Goal: Check status: Check status

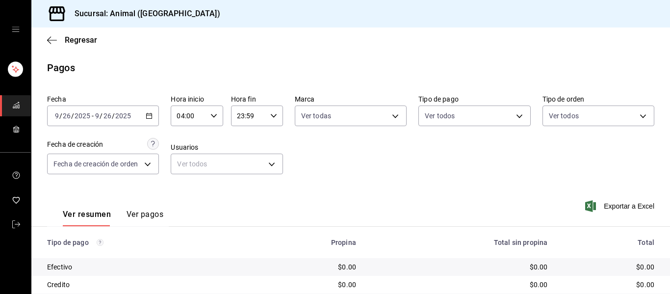
scroll to position [139, 0]
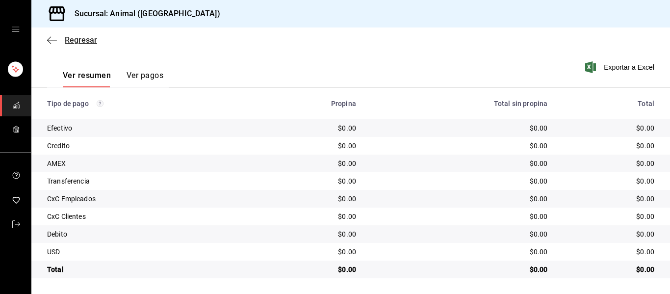
click at [48, 39] on icon "button" at bounding box center [52, 40] width 10 height 9
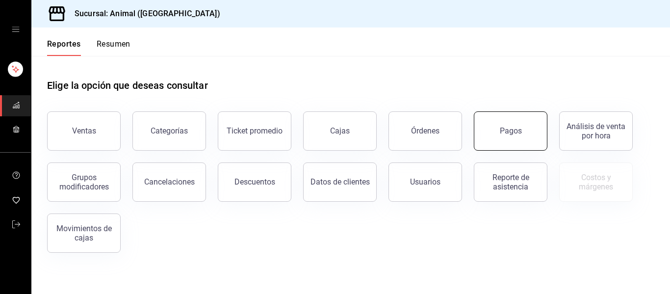
drag, startPoint x: 502, startPoint y: 130, endPoint x: 499, endPoint y: 140, distance: 11.3
click at [499, 140] on button "Pagos" at bounding box center [511, 130] width 74 height 39
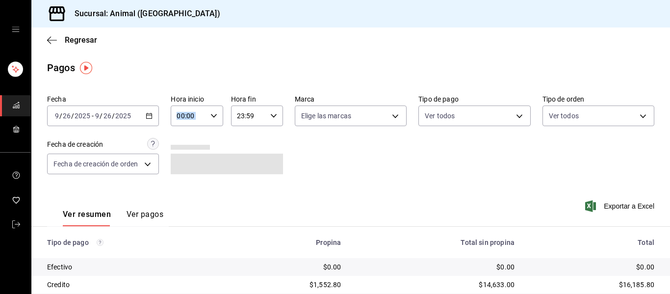
click at [209, 123] on div "00:00 Hora inicio" at bounding box center [197, 115] width 52 height 21
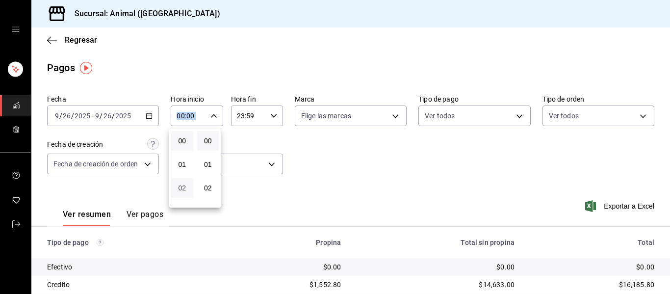
scroll to position [98, 0]
click at [183, 141] on button "04" at bounding box center [182, 137] width 22 height 20
type input "04:00"
click at [382, 200] on div at bounding box center [335, 147] width 670 height 294
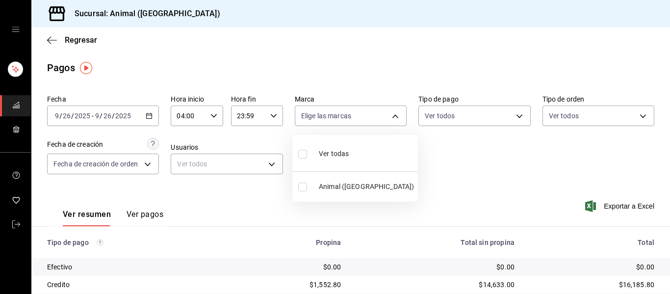
drag, startPoint x: 391, startPoint y: 112, endPoint x: 396, endPoint y: 137, distance: 25.5
click at [392, 116] on body "Sucursal: Animal (Puebla) Regresar Pagos Fecha 2025-09-26 9 / 26 / 2025 - 2025-…" at bounding box center [335, 147] width 670 height 294
click at [394, 148] on li "Ver todas" at bounding box center [355, 152] width 126 height 29
type input "96838179-8fbb-4073-aae3-1789726318c8"
checkbox input "true"
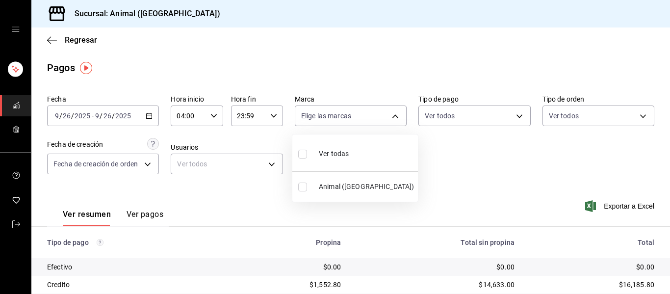
checkbox input "true"
click at [424, 160] on div at bounding box center [335, 147] width 670 height 294
click at [391, 117] on body "Sucursal: Animal (Puebla) Regresar Pagos Fecha 2025-09-26 9 / 26 / 2025 - 2025-…" at bounding box center [335, 147] width 670 height 294
click at [377, 148] on li "Ver todas" at bounding box center [355, 152] width 126 height 29
checkbox input "false"
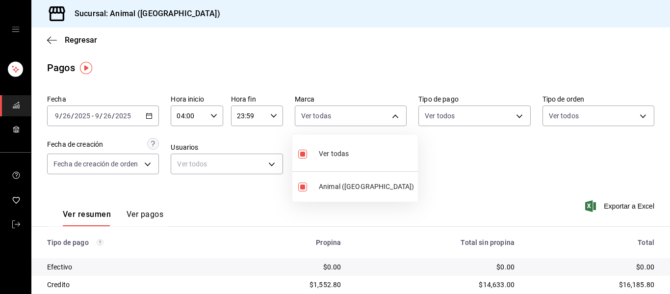
checkbox input "false"
click at [467, 178] on div at bounding box center [335, 147] width 670 height 294
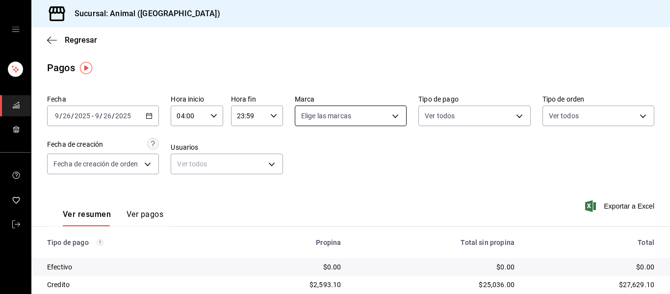
click at [391, 117] on body "Sucursal: Animal (Puebla) Regresar Pagos Fecha 2025-09-26 9 / 26 / 2025 - 2025-…" at bounding box center [335, 147] width 670 height 294
click at [385, 154] on li "Ver todas" at bounding box center [355, 152] width 126 height 29
type input "96838179-8fbb-4073-aae3-1789726318c8"
checkbox input "true"
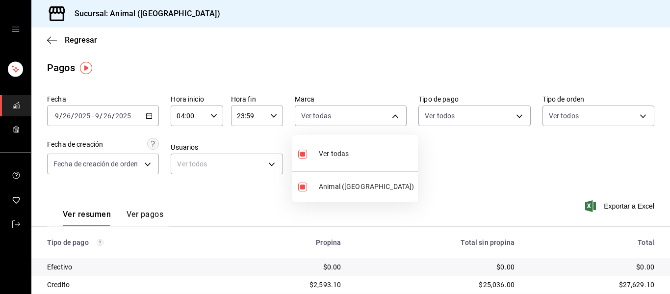
click at [453, 169] on div at bounding box center [335, 147] width 670 height 294
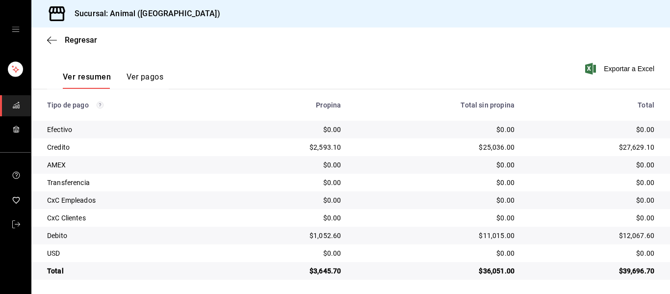
scroll to position [139, 0]
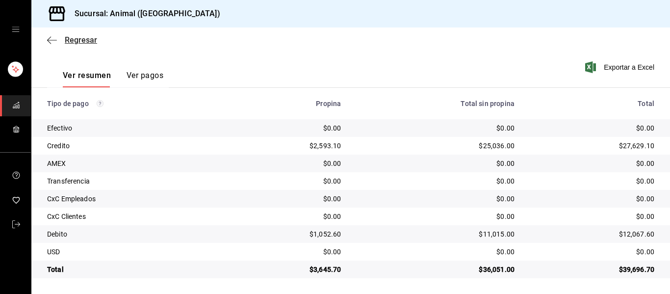
click at [51, 41] on icon "button" at bounding box center [52, 40] width 10 height 9
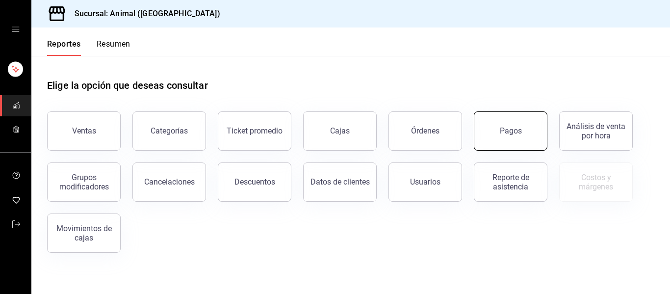
click at [524, 136] on button "Pagos" at bounding box center [511, 130] width 74 height 39
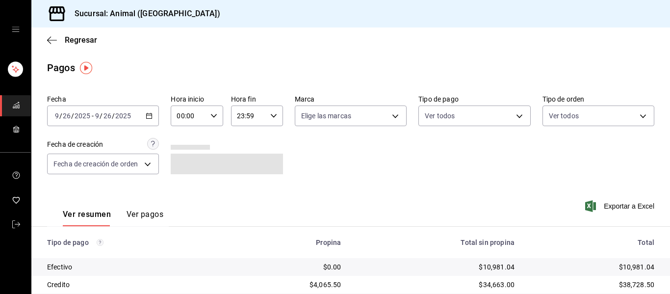
click at [214, 115] on icon "button" at bounding box center [213, 115] width 7 height 7
click at [184, 188] on span "04" at bounding box center [182, 186] width 10 height 8
type input "04:00"
click at [286, 163] on div at bounding box center [335, 147] width 670 height 294
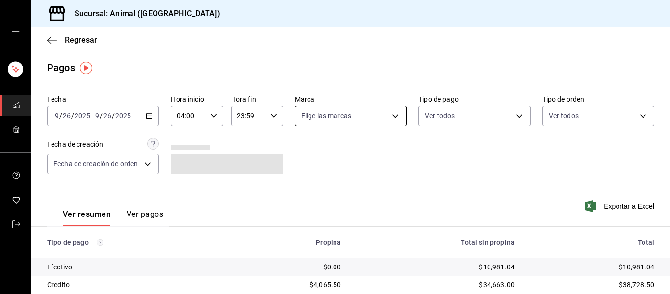
click at [390, 117] on body "Sucursal: Animal (Puebla) Regresar Pagos Fecha 2025-09-26 9 / 26 / 2025 - 2025-…" at bounding box center [335, 147] width 670 height 294
click at [373, 151] on li "Ver todas" at bounding box center [355, 152] width 126 height 29
type input "96838179-8fbb-4073-aae3-1789726318c8"
checkbox input "true"
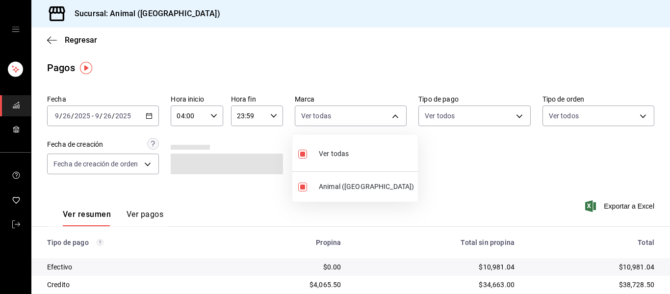
drag, startPoint x: 449, startPoint y: 174, endPoint x: 453, endPoint y: 182, distance: 9.9
click at [450, 175] on div at bounding box center [335, 147] width 670 height 294
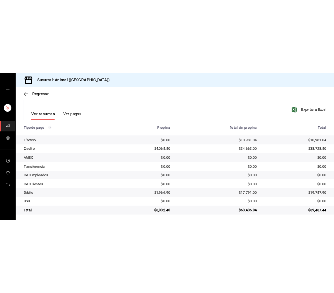
scroll to position [139, 0]
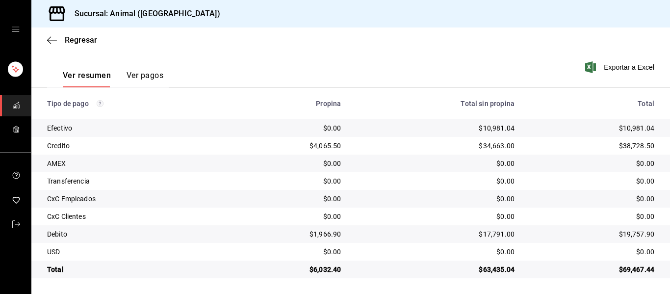
scroll to position [139, 0]
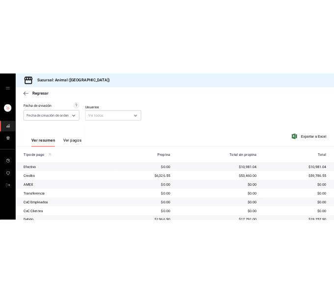
scroll to position [139, 0]
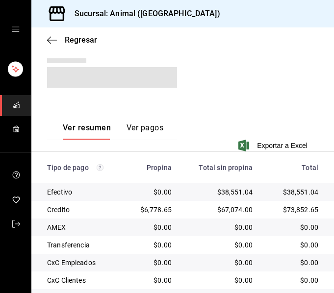
scroll to position [197, 0]
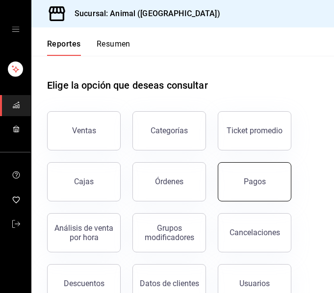
click at [246, 181] on div "Pagos" at bounding box center [255, 181] width 22 height 9
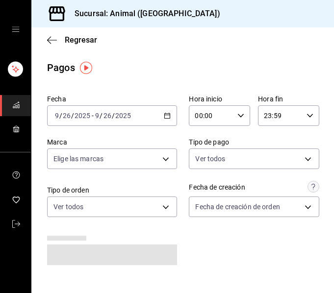
click at [241, 113] on div "00:00 Hora inicio" at bounding box center [219, 115] width 61 height 21
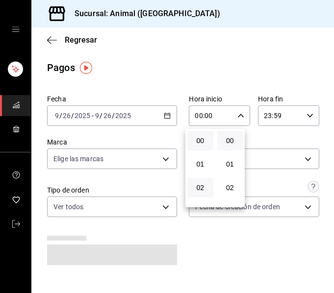
click at [197, 182] on button "02" at bounding box center [200, 188] width 26 height 20
type input "02:00"
click at [197, 182] on span "05" at bounding box center [200, 180] width 14 height 8
type input "05:00"
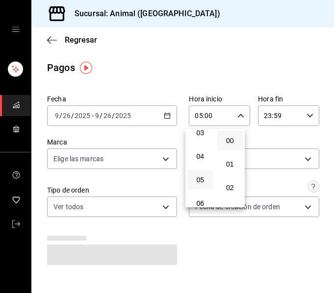
click at [299, 119] on div at bounding box center [167, 146] width 334 height 293
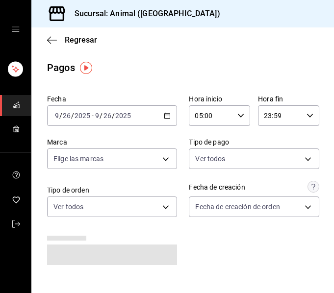
click at [307, 116] on icon "button" at bounding box center [310, 115] width 7 height 7
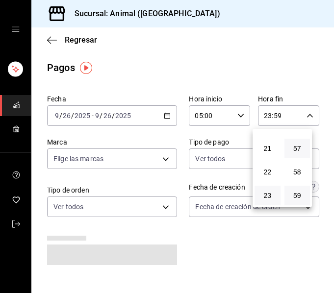
scroll to position [1285, 0]
click at [271, 152] on span "21" at bounding box center [267, 149] width 14 height 8
type input "21:59"
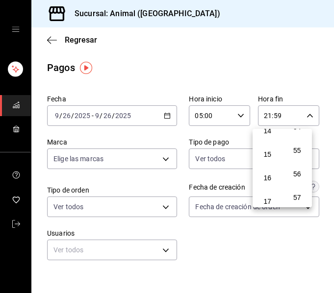
scroll to position [339, 0]
drag, startPoint x: 267, startPoint y: 139, endPoint x: 261, endPoint y: 127, distance: 13.6
click at [261, 127] on div "00 01 02 03 04 05 06 07 08 09 10 11 12 13 14 15 16 17 18 19 20 21 22 23 00 01 0…" at bounding box center [167, 148] width 334 height 290
click at [265, 133] on span "05" at bounding box center [267, 135] width 14 height 8
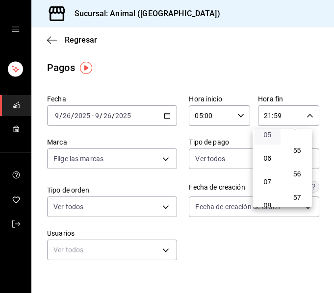
type input "05:59"
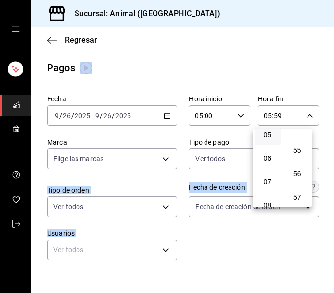
drag, startPoint x: 333, startPoint y: 122, endPoint x: 334, endPoint y: 149, distance: 26.5
click at [334, 149] on html "Sucursal: Animal (Puebla) Regresar Pagos Fecha 2025-09-26 9 / 26 / 2025 - 2025-…" at bounding box center [167, 146] width 334 height 293
click at [163, 159] on div at bounding box center [167, 146] width 334 height 293
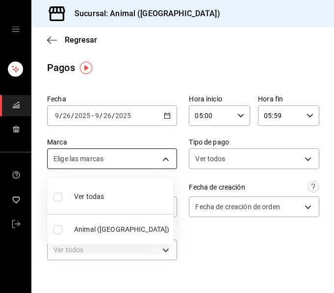
click at [161, 160] on body "Sucursal: Animal (Puebla) Regresar Pagos Fecha 2025-09-26 9 / 26 / 2025 - 2025-…" at bounding box center [167, 146] width 334 height 293
click at [99, 202] on span "Ver todas" at bounding box center [89, 197] width 30 height 10
type input "96838179-8fbb-4073-aae3-1789726318c8"
checkbox input "true"
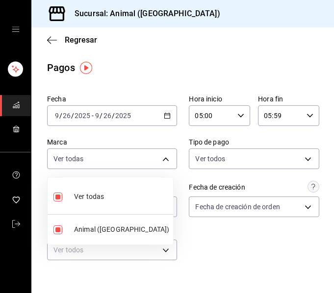
drag, startPoint x: 332, startPoint y: 138, endPoint x: 327, endPoint y: 187, distance: 49.3
click at [327, 187] on div at bounding box center [167, 146] width 334 height 293
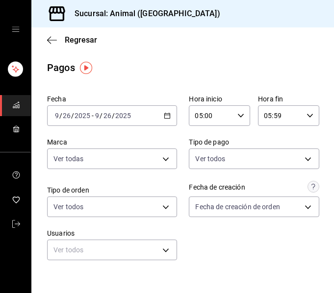
click at [309, 116] on div "05:59 Hora fin" at bounding box center [288, 115] width 61 height 21
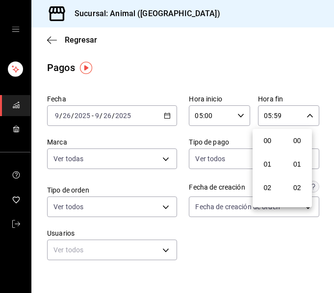
scroll to position [1334, 0]
click at [262, 137] on span "05" at bounding box center [267, 141] width 14 height 8
click at [268, 143] on span "00" at bounding box center [267, 141] width 14 height 8
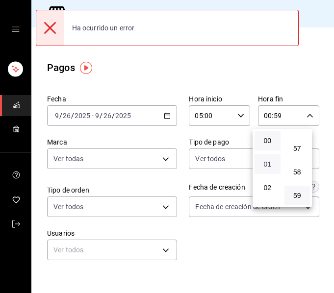
click at [263, 165] on span "01" at bounding box center [267, 164] width 14 height 8
type input "01:59"
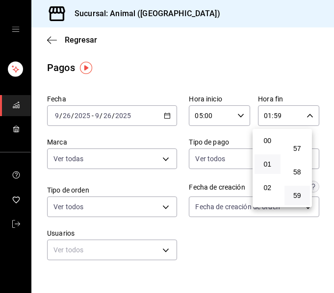
click at [315, 85] on div at bounding box center [167, 146] width 334 height 293
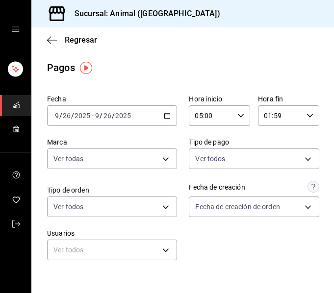
click at [301, 111] on div "01:59 Hora fin" at bounding box center [288, 115] width 61 height 21
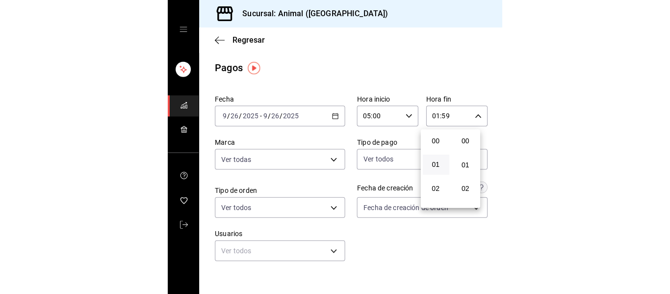
scroll to position [1334, 0]
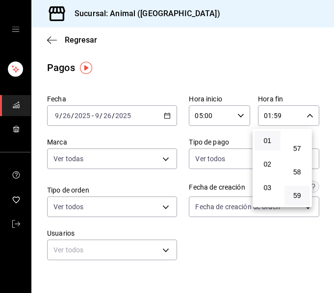
click at [269, 153] on div "02" at bounding box center [268, 165] width 30 height 24
click at [269, 154] on div "02" at bounding box center [268, 165] width 30 height 24
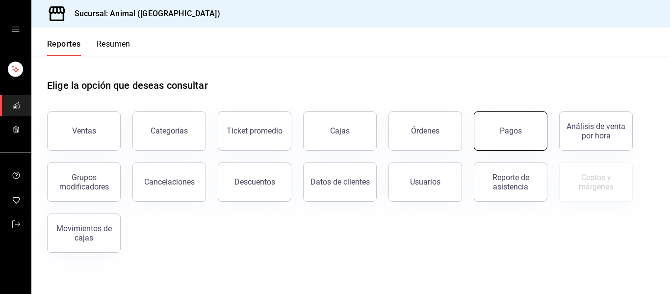
click at [528, 127] on button "Pagos" at bounding box center [511, 130] width 74 height 39
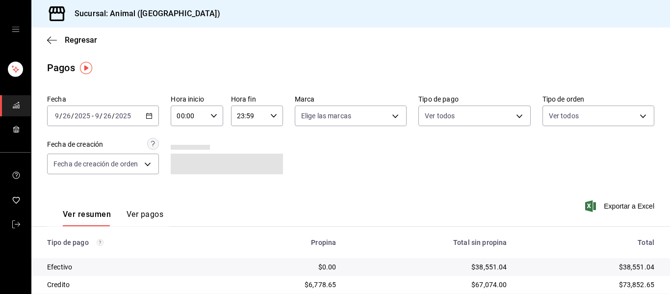
click at [210, 112] on icon "button" at bounding box center [213, 115] width 7 height 7
click at [185, 158] on button "01" at bounding box center [182, 165] width 22 height 20
type input "01:00"
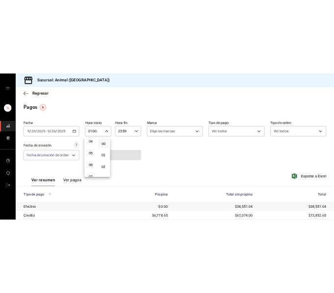
scroll to position [118, 0]
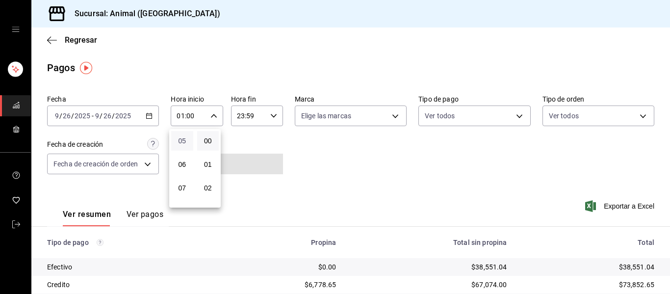
click at [180, 139] on span "05" at bounding box center [182, 141] width 10 height 8
type input "05:00"
click at [386, 116] on div at bounding box center [335, 147] width 670 height 294
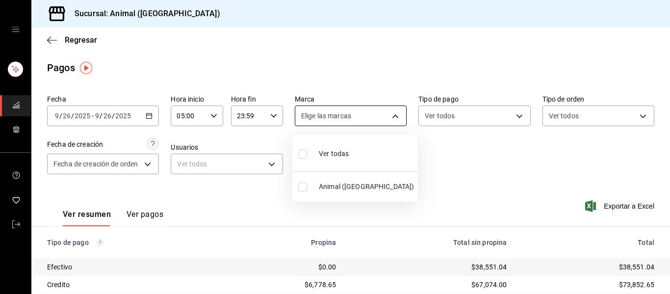
click at [389, 111] on body "Sucursal: Animal ([GEOGRAPHIC_DATA]) Regresar Pagos Fecha [DATE] [DATE] - [DATE…" at bounding box center [335, 147] width 670 height 294
click at [340, 143] on div "Ver todas" at bounding box center [323, 152] width 51 height 21
type input "96838179-8fbb-4073-aae3-1789726318c8"
checkbox input "true"
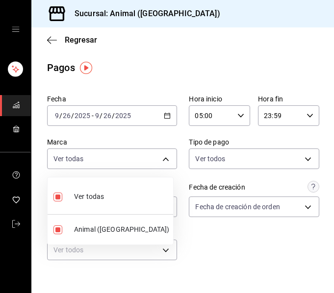
drag, startPoint x: 329, startPoint y: 58, endPoint x: 329, endPoint y: 172, distance: 113.8
click at [331, 173] on div at bounding box center [167, 146] width 334 height 293
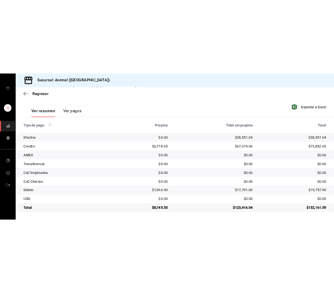
scroll to position [139, 0]
